Goal: Check status

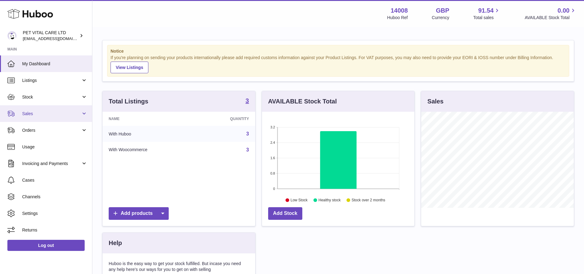
click at [29, 112] on span "Sales" at bounding box center [51, 114] width 59 height 6
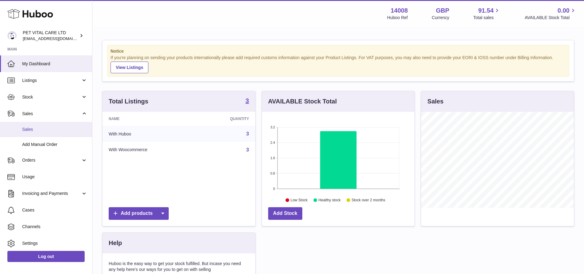
click at [30, 130] on span "Sales" at bounding box center [54, 130] width 65 height 6
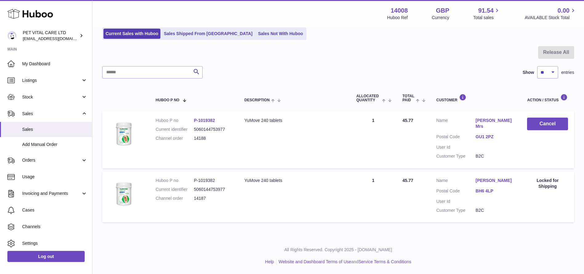
scroll to position [49, 0]
click at [193, 31] on link "Sales Shipped From [GEOGRAPHIC_DATA]" at bounding box center [208, 34] width 93 height 10
